Goal: Task Accomplishment & Management: Complete application form

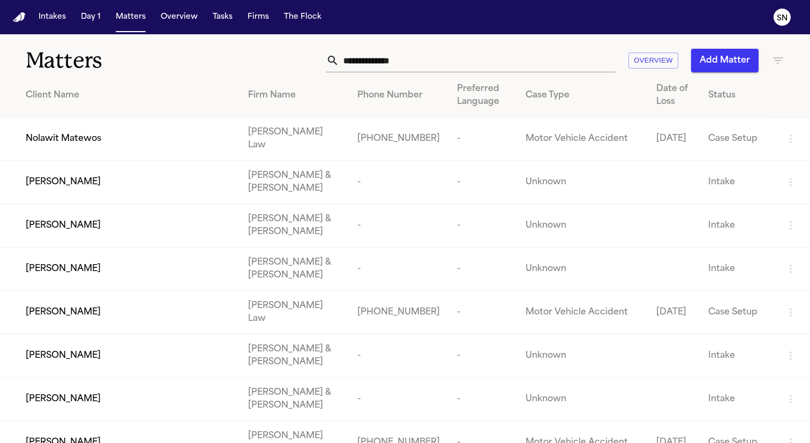
click at [419, 67] on input "text" at bounding box center [477, 61] width 276 height 24
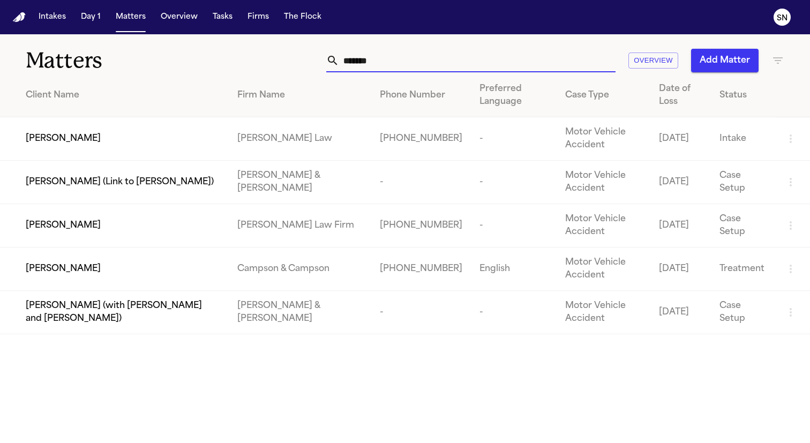
type input "*******"
click at [181, 229] on div "[PERSON_NAME]" at bounding box center [123, 225] width 194 height 13
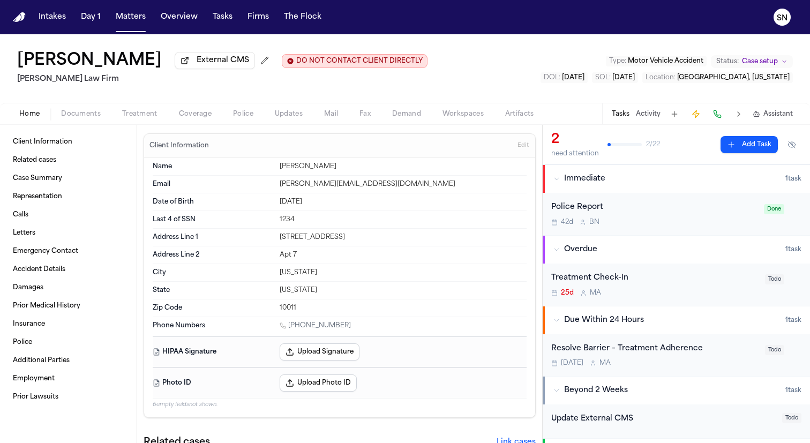
click at [137, 111] on span "Treatment" at bounding box center [139, 114] width 35 height 9
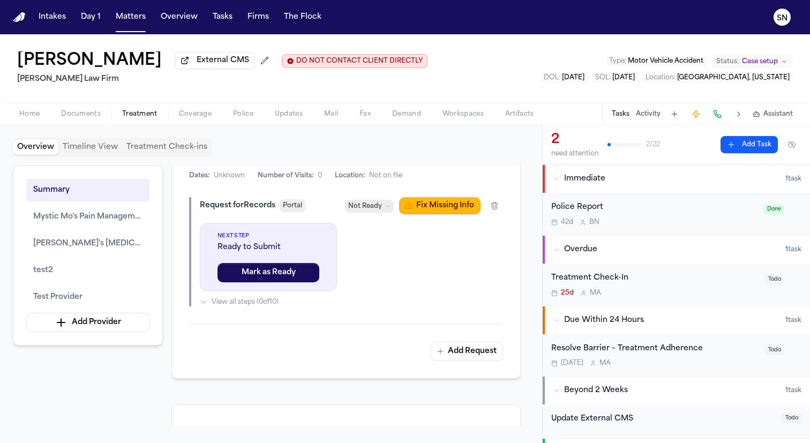
scroll to position [623, 0]
click at [449, 210] on button "Fix Missing Info" at bounding box center [439, 204] width 81 height 17
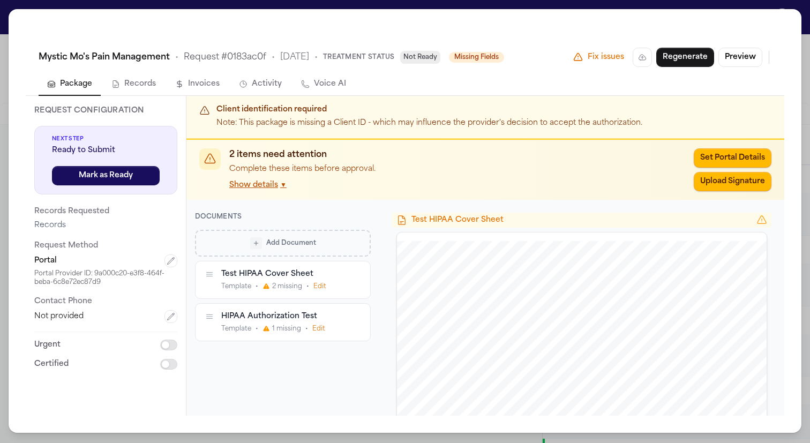
click at [322, 277] on div "Test HIPAA Cover Sheet" at bounding box center [282, 274] width 122 height 10
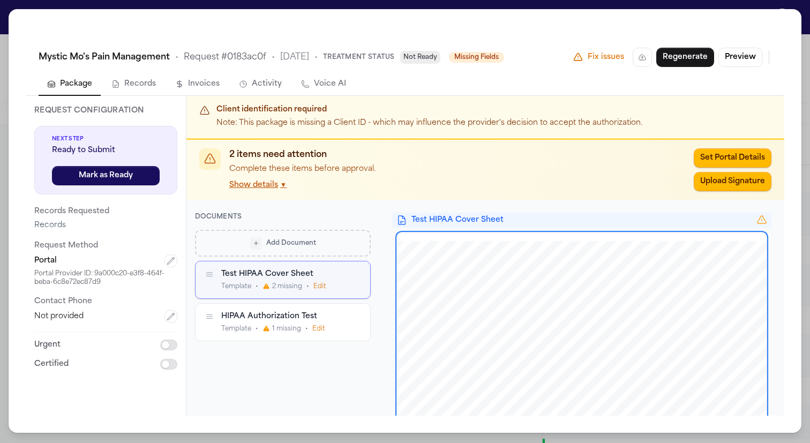
click at [319, 290] on button "Edit" at bounding box center [319, 286] width 13 height 9
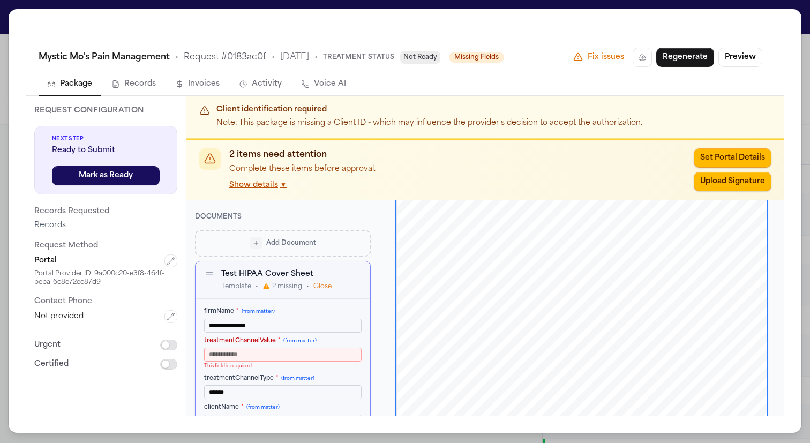
scroll to position [1, 0]
click at [314, 355] on input "treatmentChannelValue * (from matter)" at bounding box center [282, 355] width 157 height 14
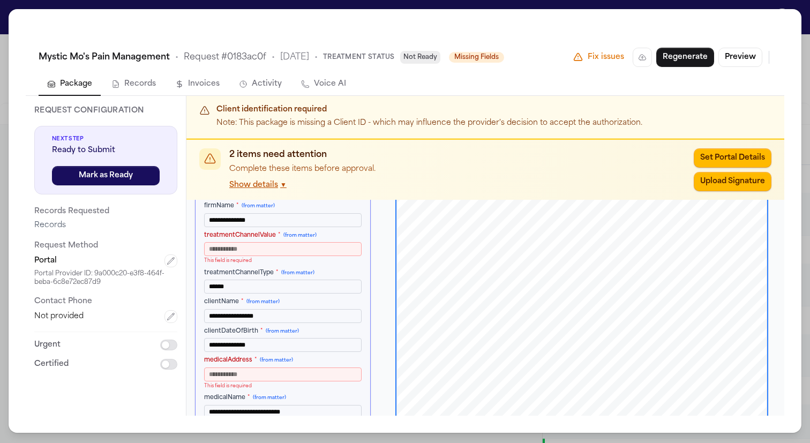
scroll to position [163, 0]
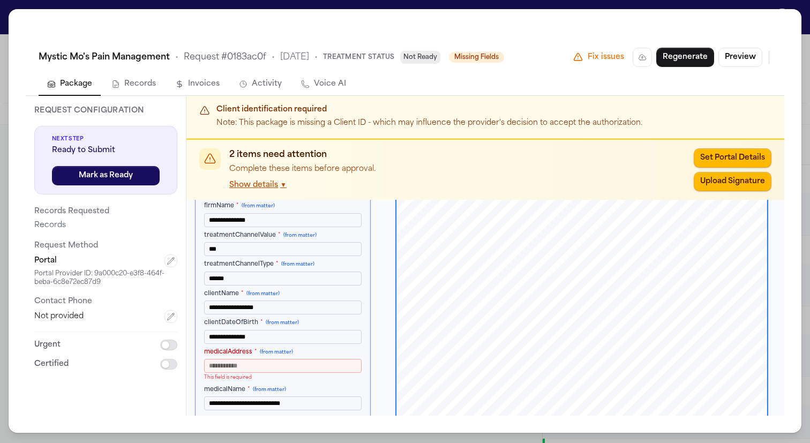
type input "***"
click at [334, 363] on input "medicalAddress * (from matter)" at bounding box center [282, 366] width 157 height 14
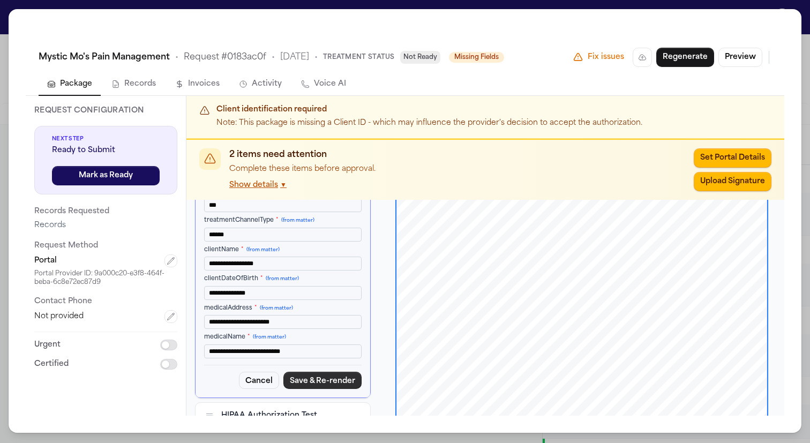
scroll to position [178, 0]
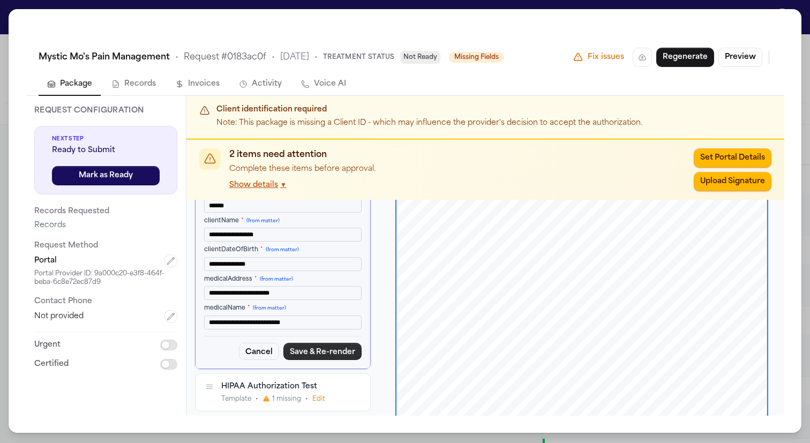
type input "**********"
click at [319, 344] on button "Save & Re-render" at bounding box center [322, 351] width 78 height 17
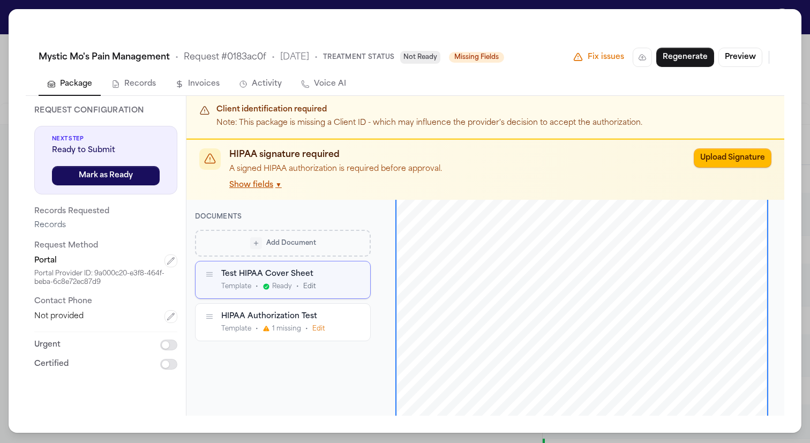
scroll to position [102, 0]
click at [311, 292] on div "Test HIPAA Cover Sheet Template • Ready • Edit" at bounding box center [282, 279] width 175 height 37
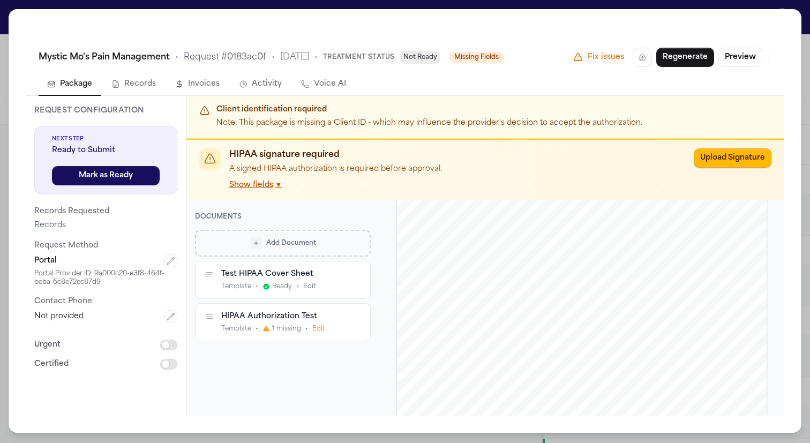
click at [306, 287] on button "Edit" at bounding box center [309, 286] width 13 height 9
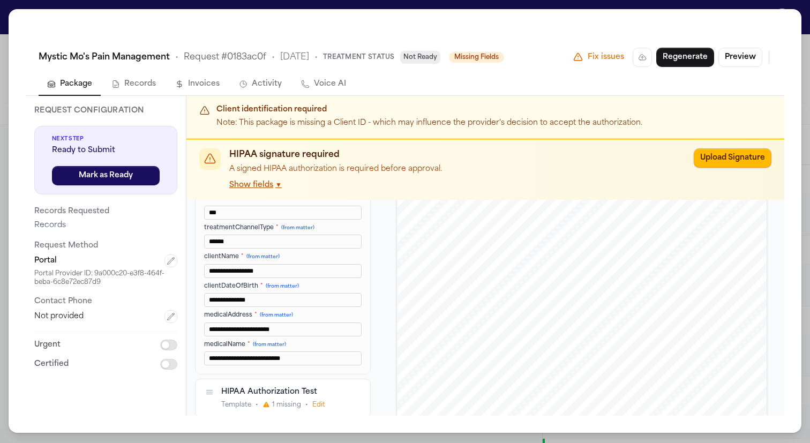
scroll to position [147, 0]
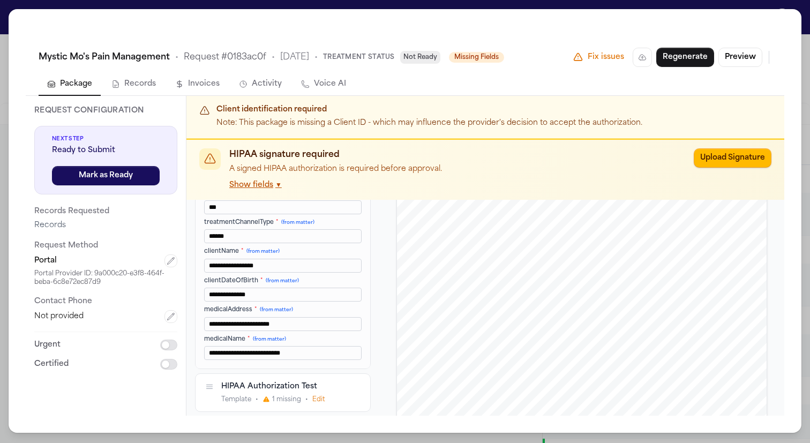
click at [297, 324] on input "**********" at bounding box center [282, 324] width 157 height 14
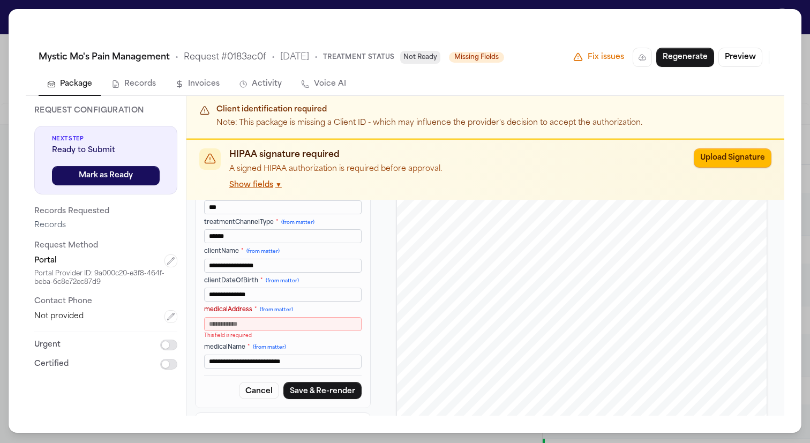
click at [261, 292] on input "**********" at bounding box center [282, 295] width 157 height 14
click at [283, 269] on input "**********" at bounding box center [282, 266] width 157 height 14
click at [292, 244] on div "**********" at bounding box center [282, 264] width 157 height 208
click at [292, 239] on input "******" at bounding box center [282, 236] width 157 height 14
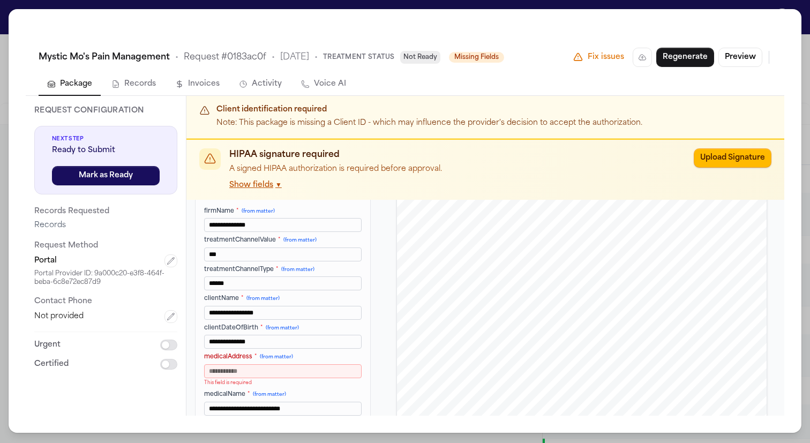
scroll to position [99, 0]
click at [289, 260] on input "***" at bounding box center [282, 256] width 157 height 14
click at [287, 227] on input "**********" at bounding box center [282, 226] width 157 height 14
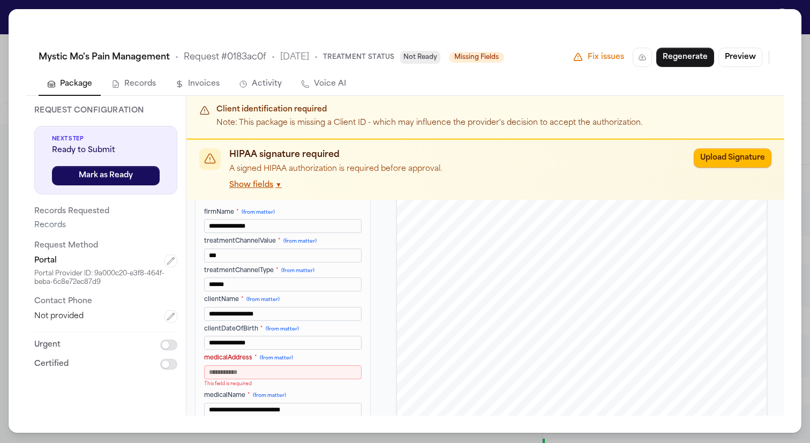
click at [287, 227] on input "**********" at bounding box center [282, 226] width 157 height 14
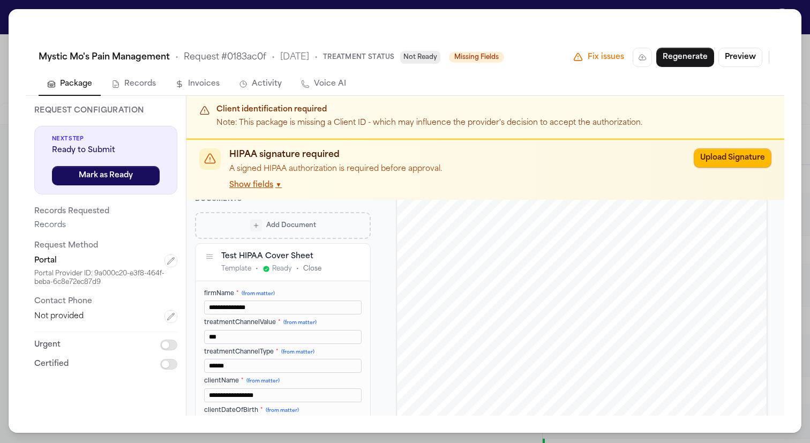
scroll to position [7, 0]
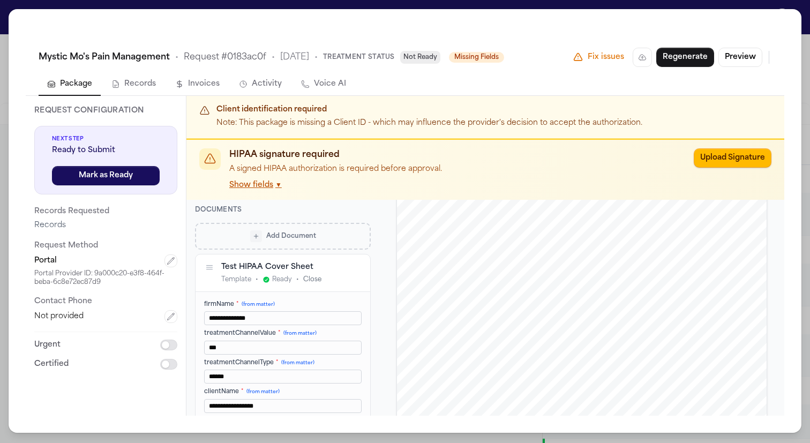
click at [297, 237] on span "Add Document" at bounding box center [291, 236] width 50 height 9
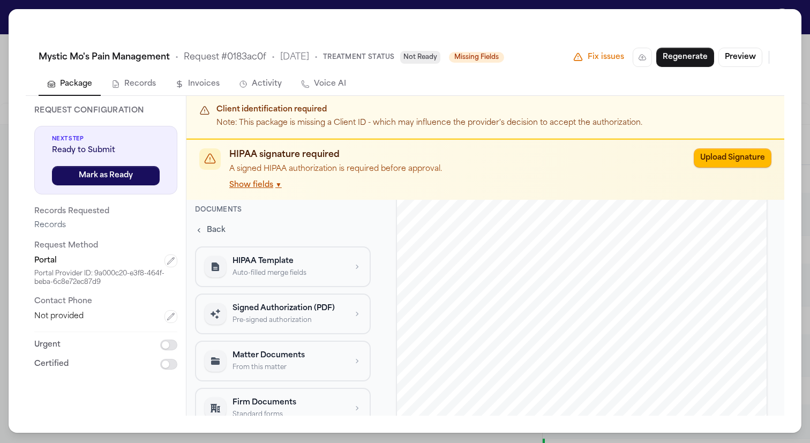
scroll to position [19, 0]
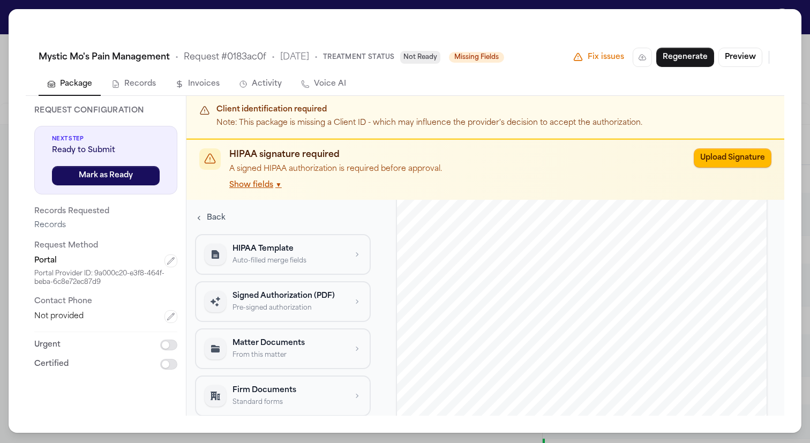
click at [327, 257] on p "Auto-filled merge fields" at bounding box center [289, 261] width 114 height 9
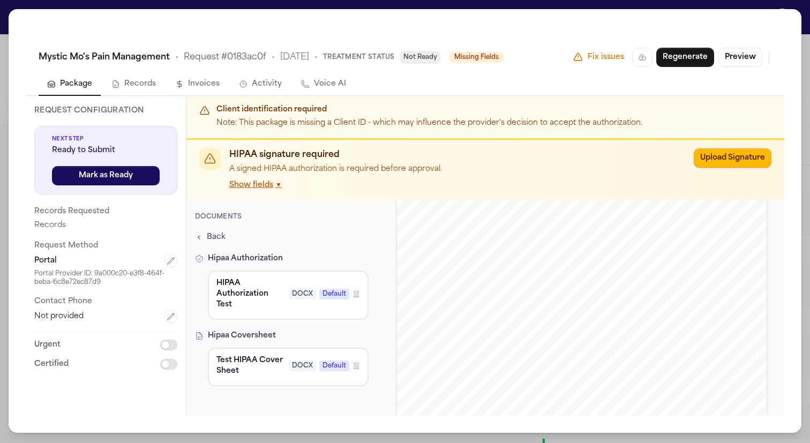
click at [217, 233] on span "Back" at bounding box center [216, 237] width 19 height 11
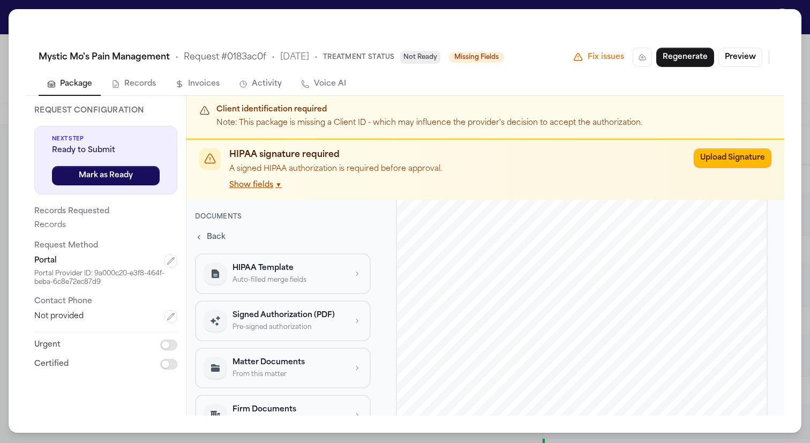
scroll to position [19, 0]
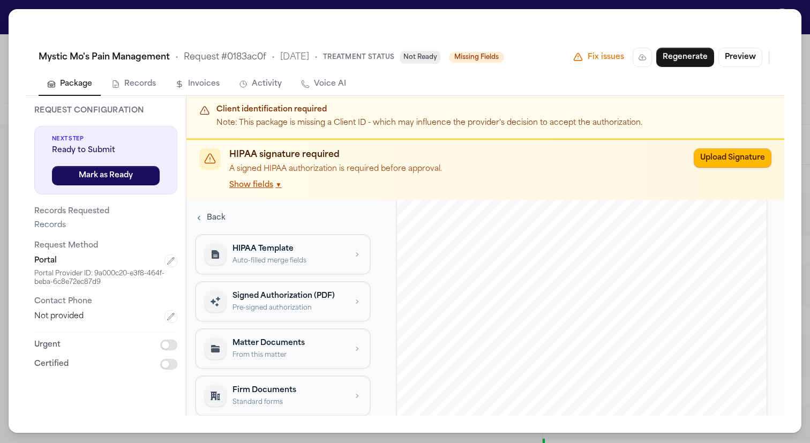
click at [285, 390] on p "Firm Documents" at bounding box center [289, 390] width 114 height 11
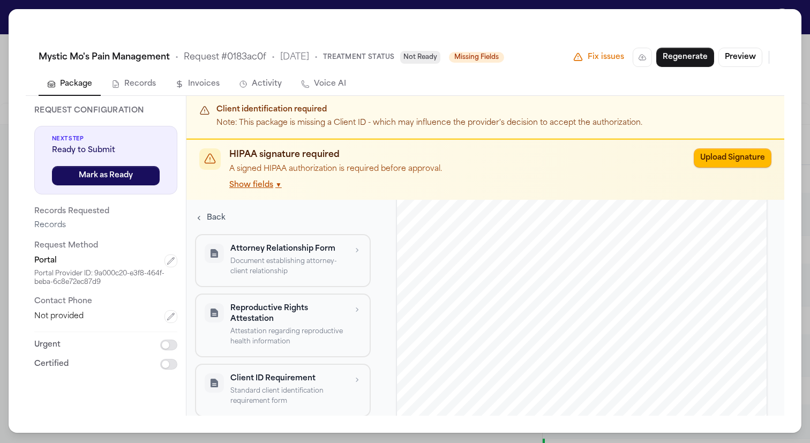
click at [220, 214] on span "Back" at bounding box center [216, 218] width 19 height 11
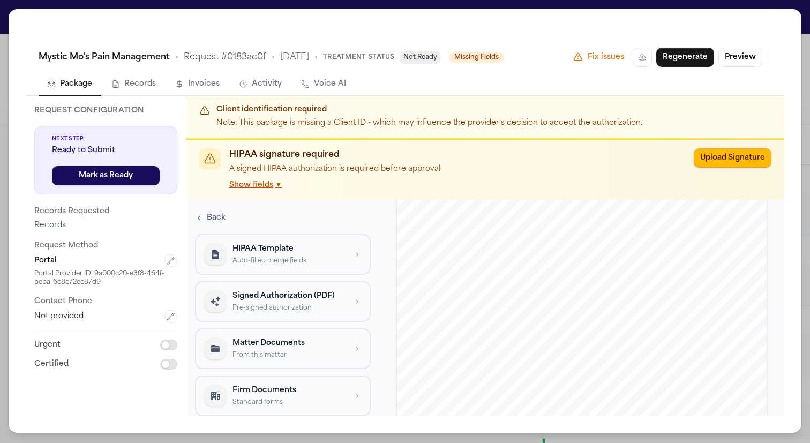
click at [285, 342] on p "Matter Documents" at bounding box center [289, 343] width 114 height 11
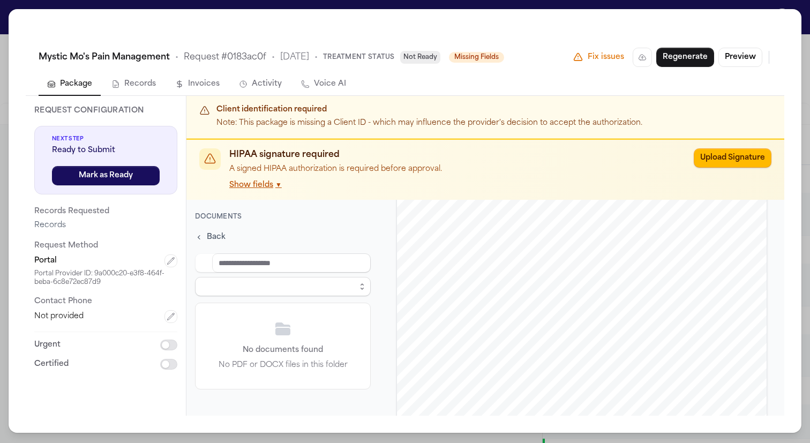
select select "**********"
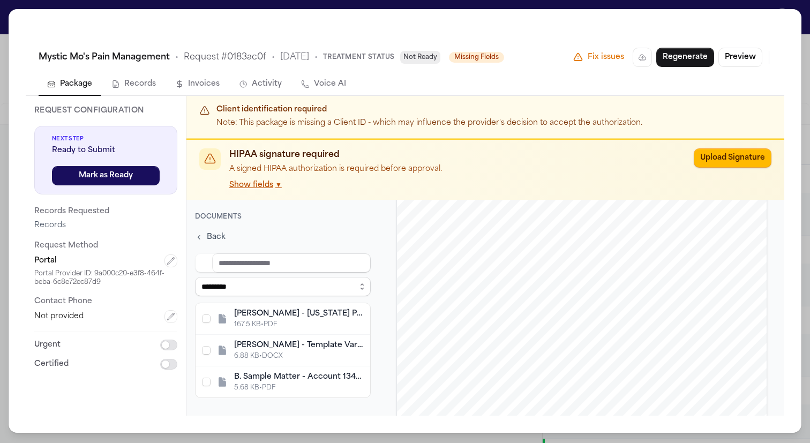
click at [213, 236] on span "Back" at bounding box center [216, 237] width 19 height 11
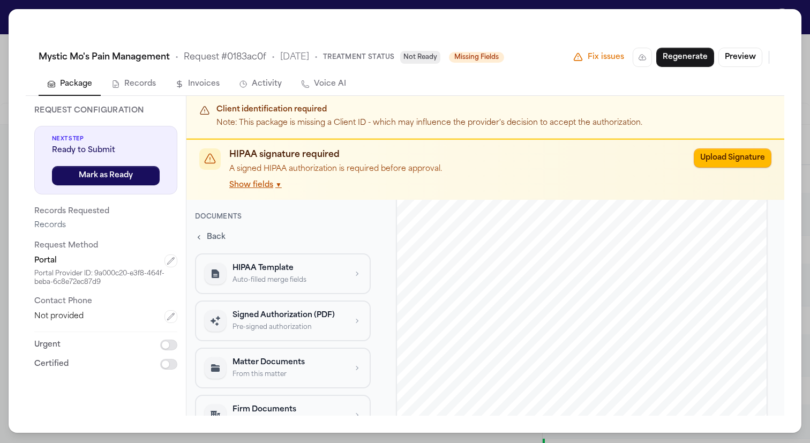
scroll to position [19, 0]
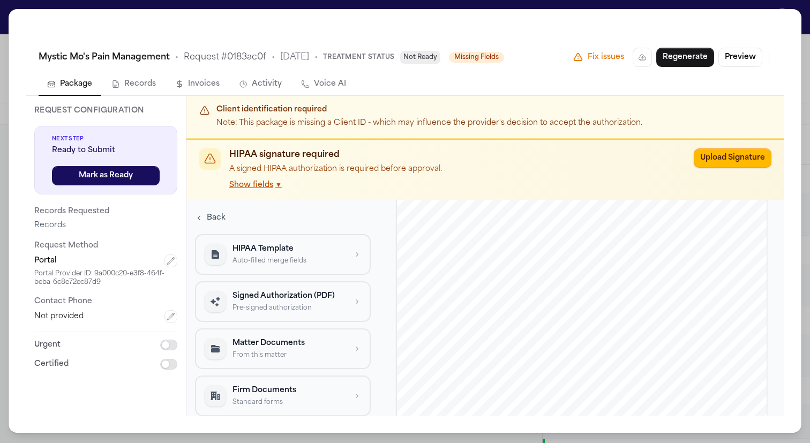
click at [282, 261] on p "Auto-filled merge fields" at bounding box center [289, 261] width 114 height 9
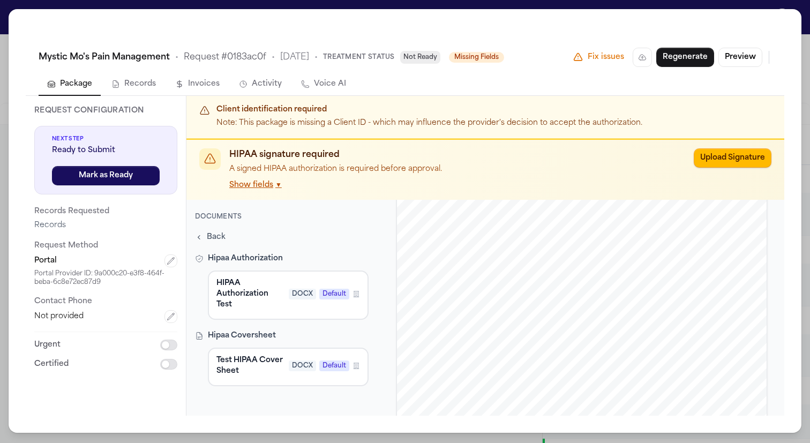
click at [203, 243] on button "Back" at bounding box center [210, 237] width 35 height 15
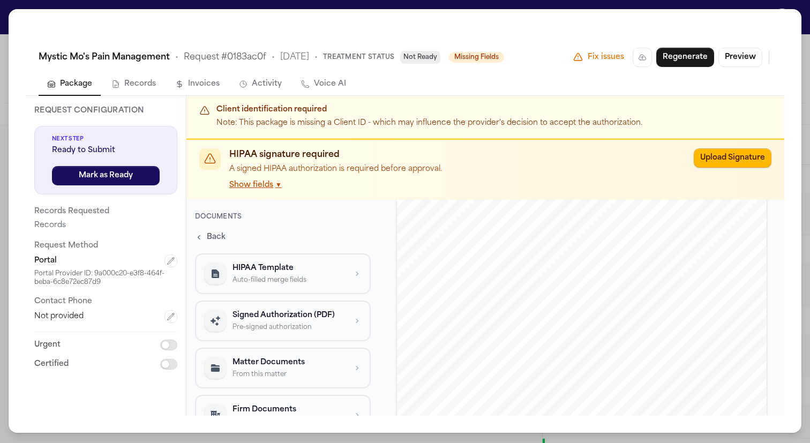
click at [243, 273] on p "HIPAA Template" at bounding box center [289, 268] width 114 height 11
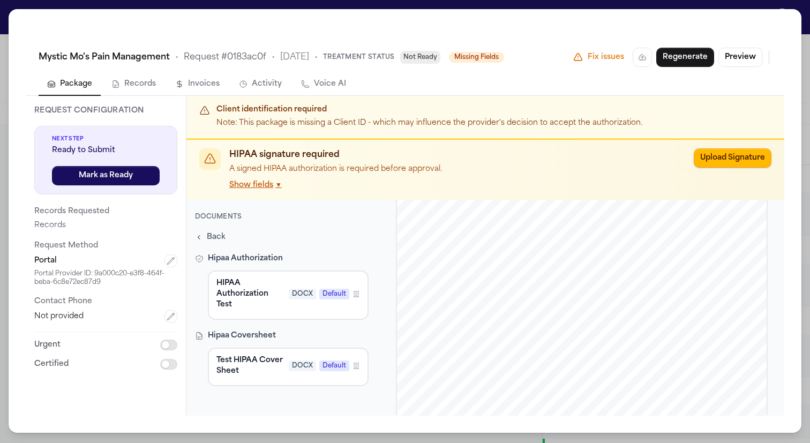
click at [220, 237] on span "Back" at bounding box center [216, 237] width 19 height 11
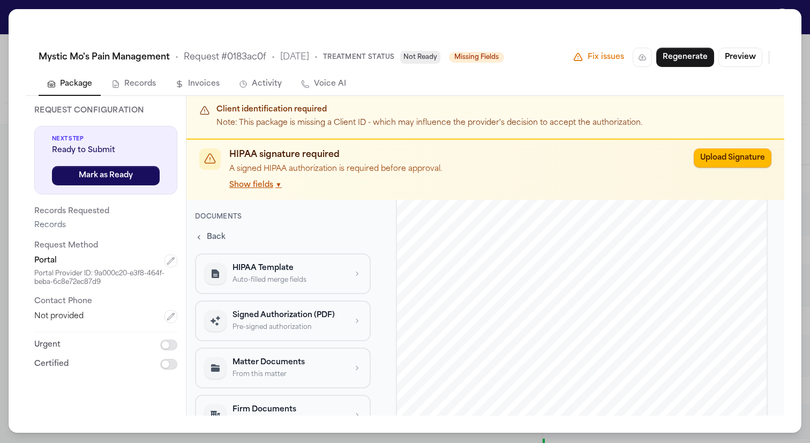
click at [217, 239] on span "Back" at bounding box center [216, 237] width 19 height 11
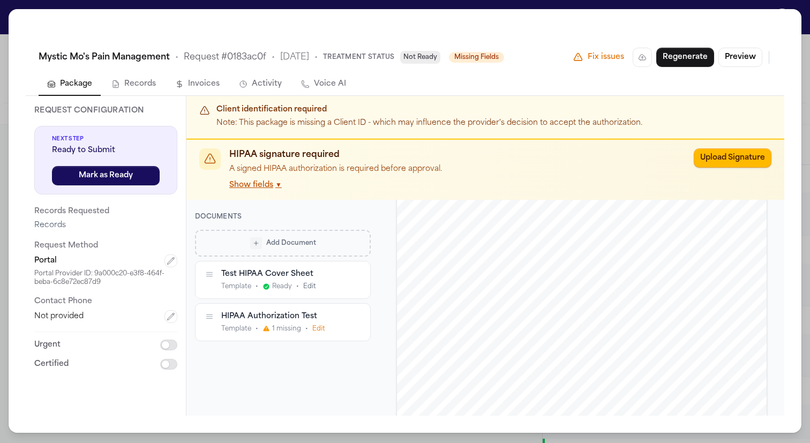
click at [321, 333] on button "Edit" at bounding box center [318, 329] width 13 height 9
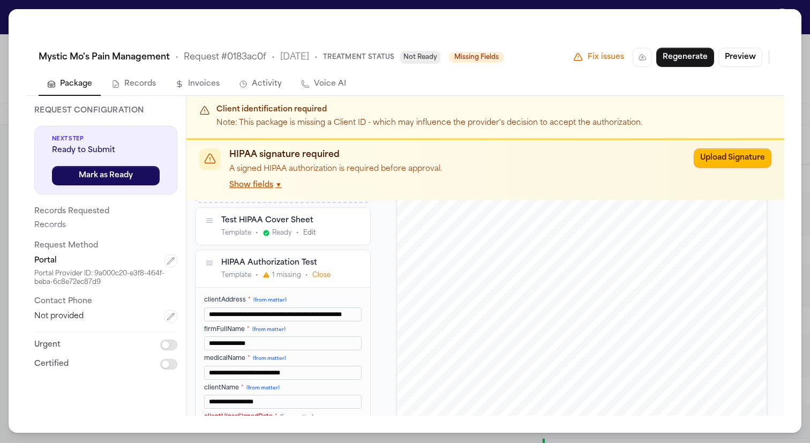
scroll to position [56, 0]
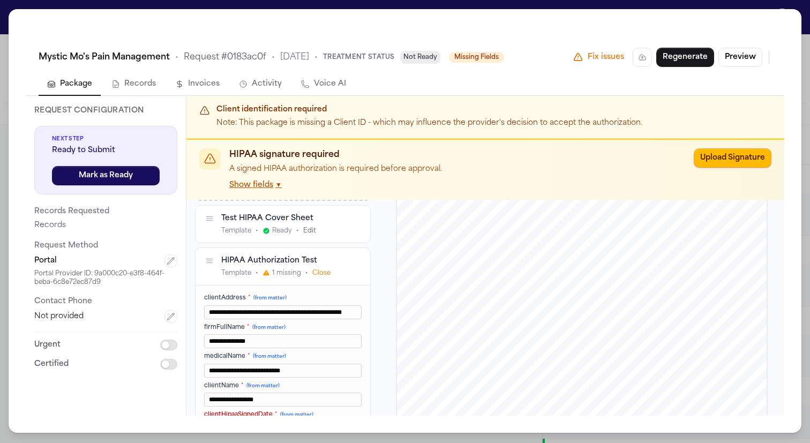
click at [314, 344] on input "**********" at bounding box center [282, 341] width 157 height 14
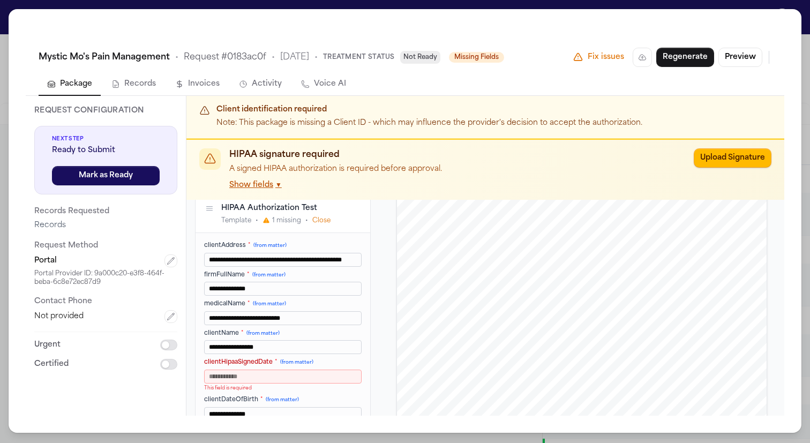
scroll to position [126, 0]
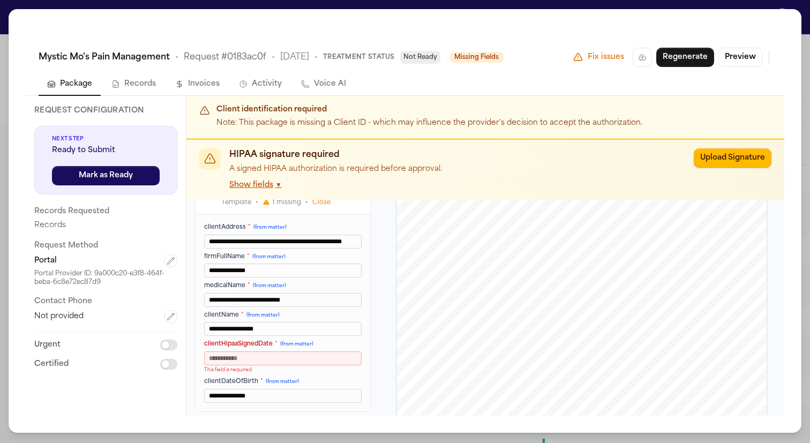
click at [311, 356] on input "clientHipaaSignedDate * (from matter)" at bounding box center [282, 358] width 157 height 14
click at [434, 61] on span "Not Ready" at bounding box center [420, 57] width 40 height 13
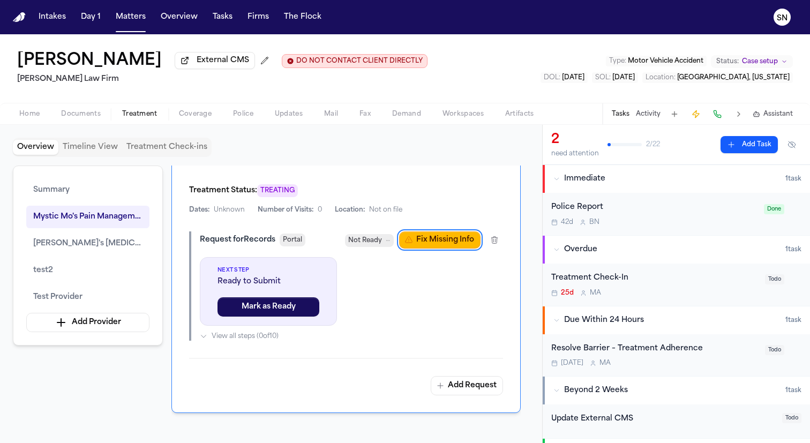
scroll to position [608, 0]
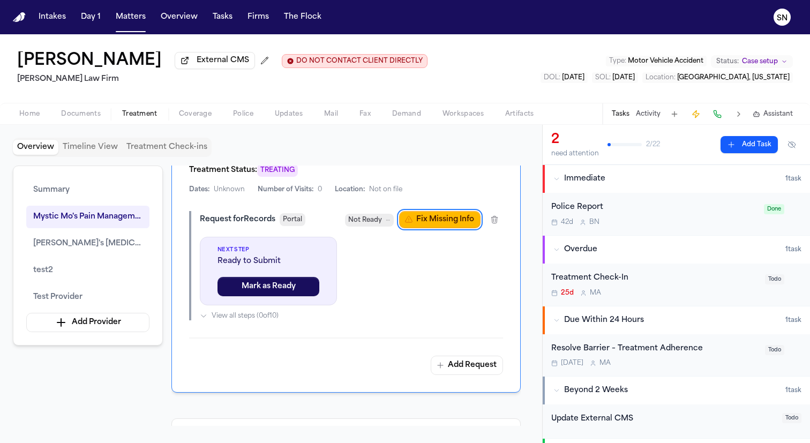
click at [371, 223] on span "Not Ready" at bounding box center [365, 220] width 34 height 11
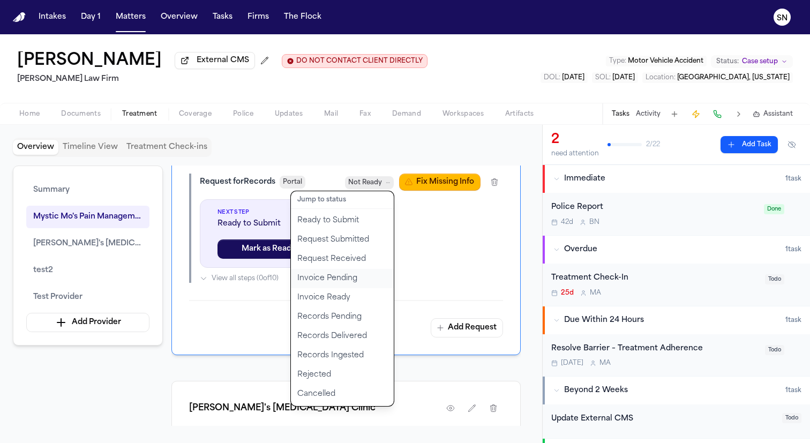
scroll to position [651, 0]
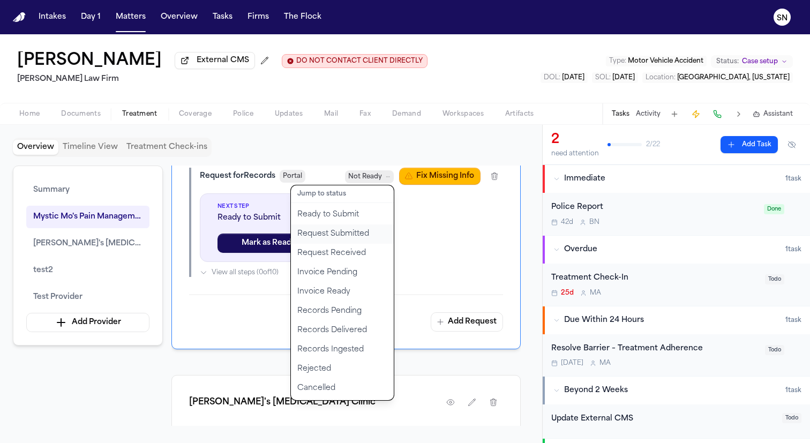
click at [358, 237] on button "Request Submitted" at bounding box center [342, 233] width 103 height 19
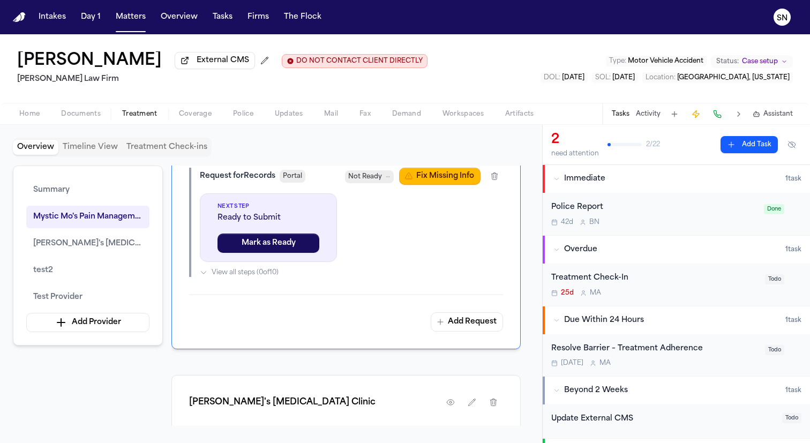
scroll to position [609, 0]
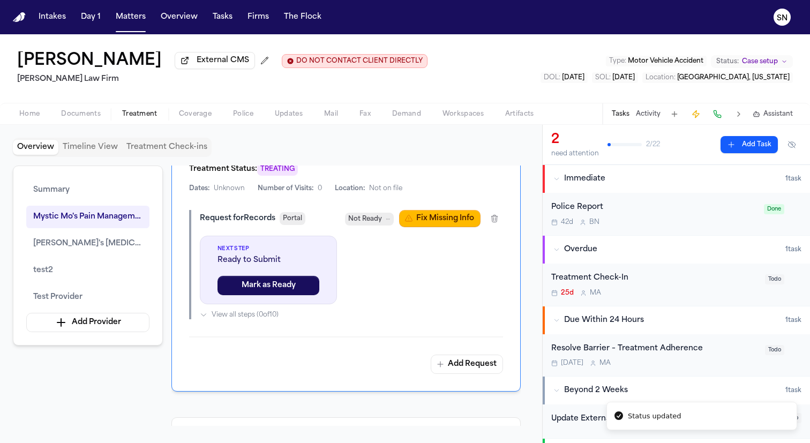
click at [372, 221] on span "Not Ready" at bounding box center [365, 219] width 34 height 11
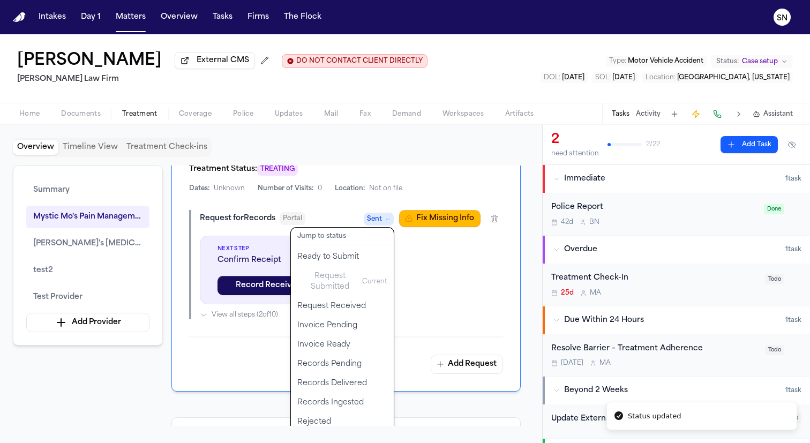
click at [422, 264] on div "Request for Records Portal Sent Jump to status Ready to Submit Request Submitte…" at bounding box center [346, 264] width 314 height 109
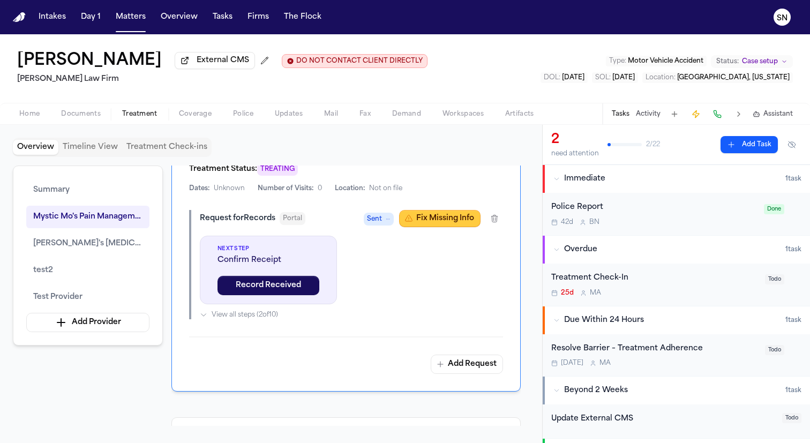
click at [446, 220] on button "Fix Missing Info" at bounding box center [439, 218] width 81 height 17
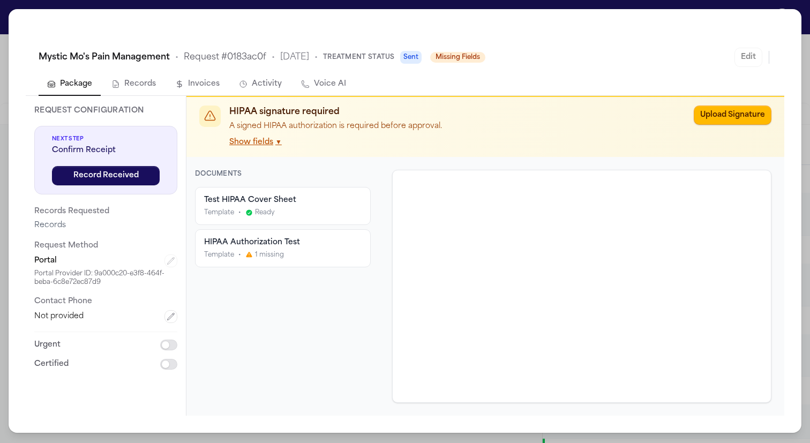
click at [271, 215] on span "Ready" at bounding box center [265, 212] width 20 height 9
click at [281, 253] on span "1 missing" at bounding box center [269, 255] width 29 height 9
click at [252, 258] on div "1 missing" at bounding box center [264, 255] width 39 height 9
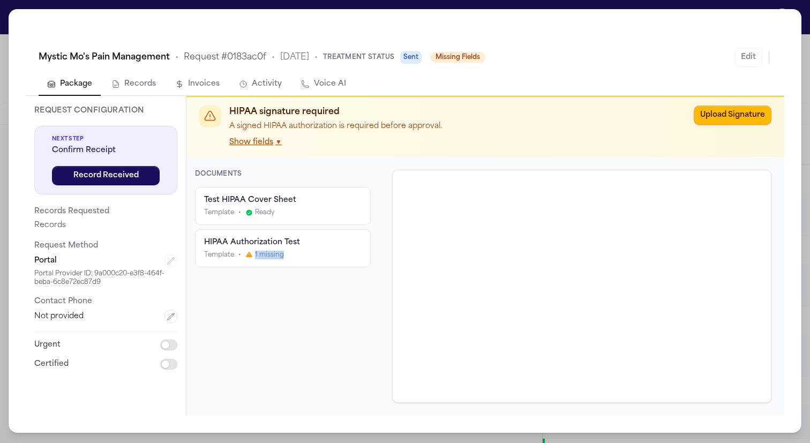
click at [252, 258] on div "1 missing" at bounding box center [264, 255] width 39 height 9
click at [252, 258] on icon at bounding box center [248, 254] width 7 height 7
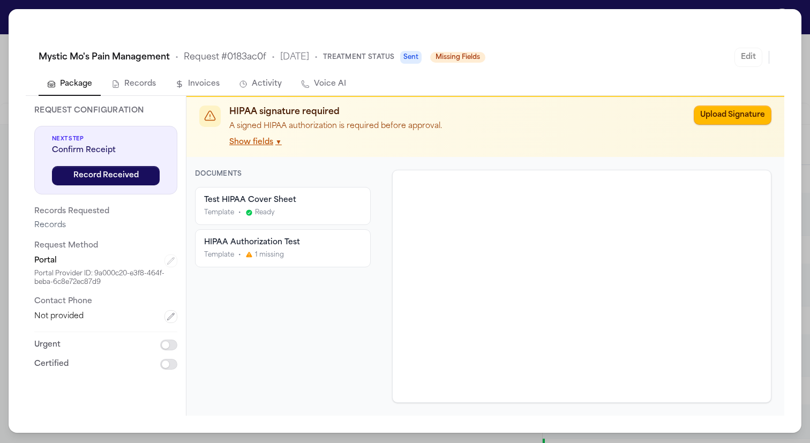
click at [422, 59] on span "Sent" at bounding box center [410, 57] width 21 height 13
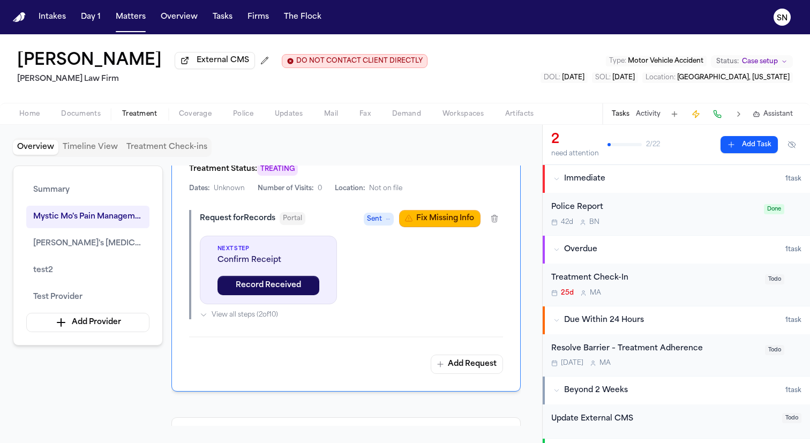
click at [382, 223] on span "Sent" at bounding box center [379, 219] width 30 height 13
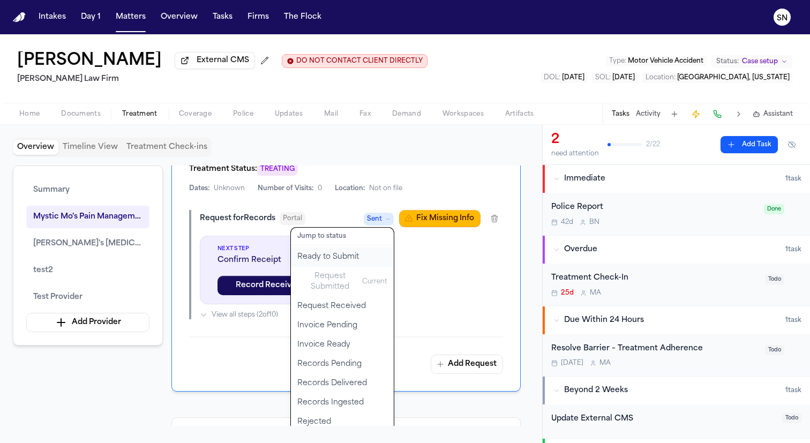
click at [360, 265] on button "Ready to Submit" at bounding box center [342, 256] width 103 height 19
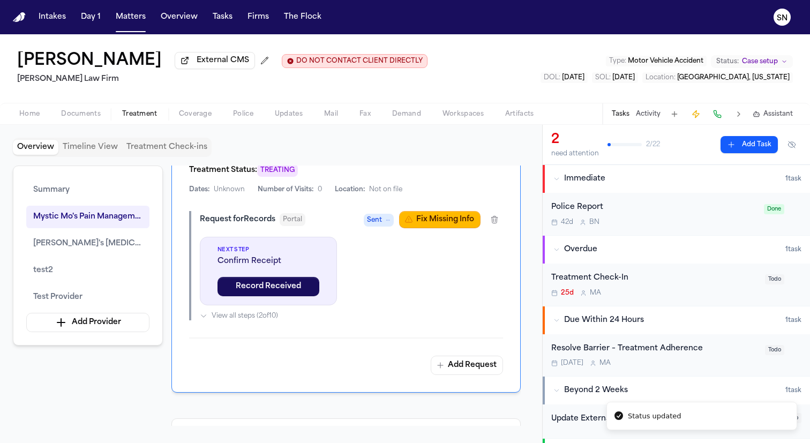
scroll to position [605, 0]
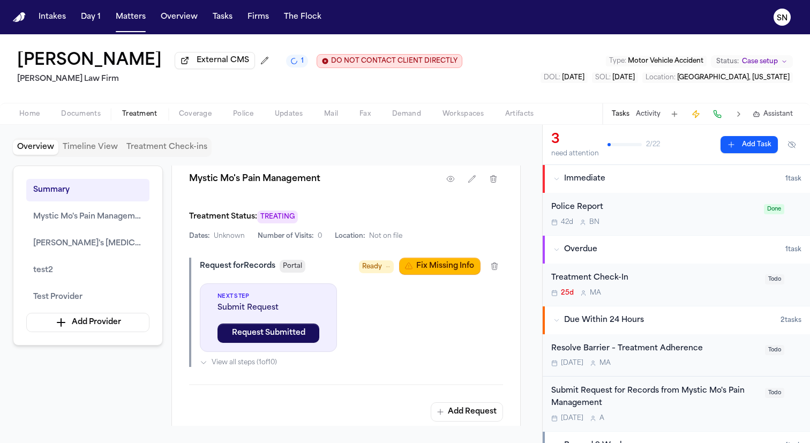
scroll to position [569, 0]
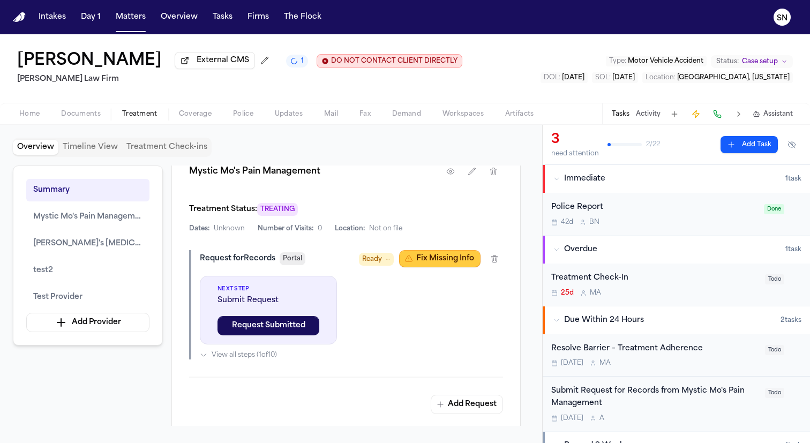
click at [418, 260] on button "Fix Missing Info" at bounding box center [439, 258] width 81 height 17
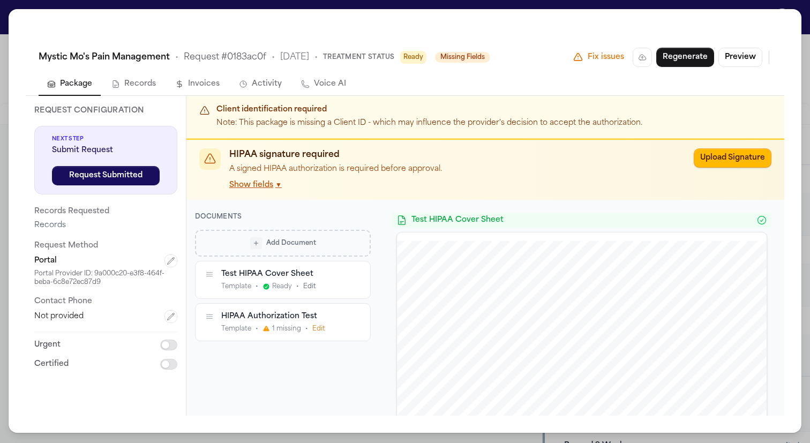
click at [320, 325] on button "Edit" at bounding box center [318, 329] width 13 height 9
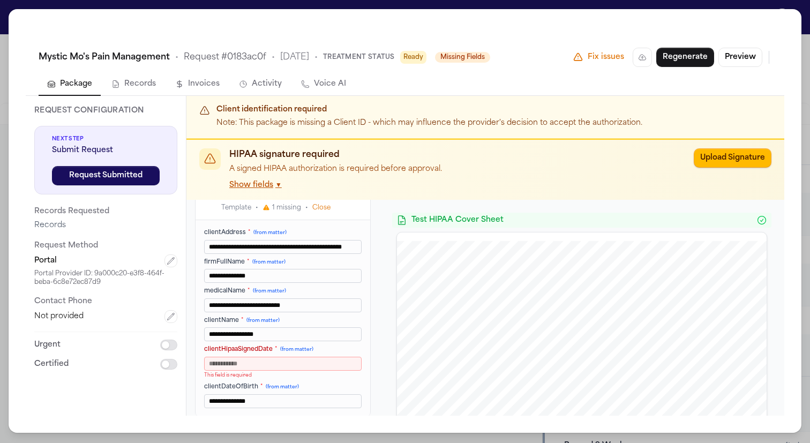
scroll to position [126, 0]
